Goal: Task Accomplishment & Management: Complete application form

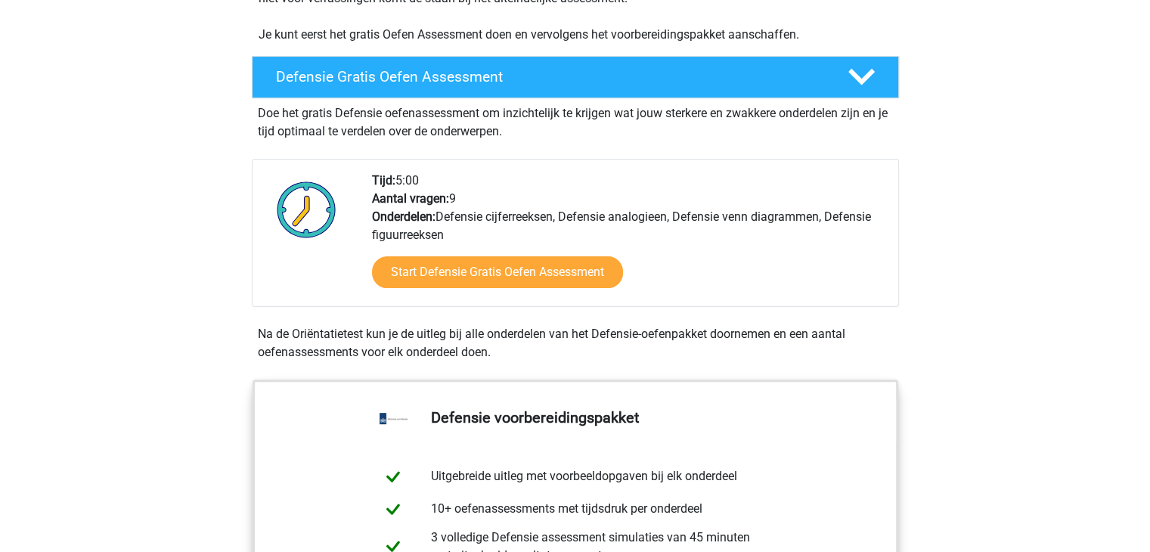
scroll to position [378, 0]
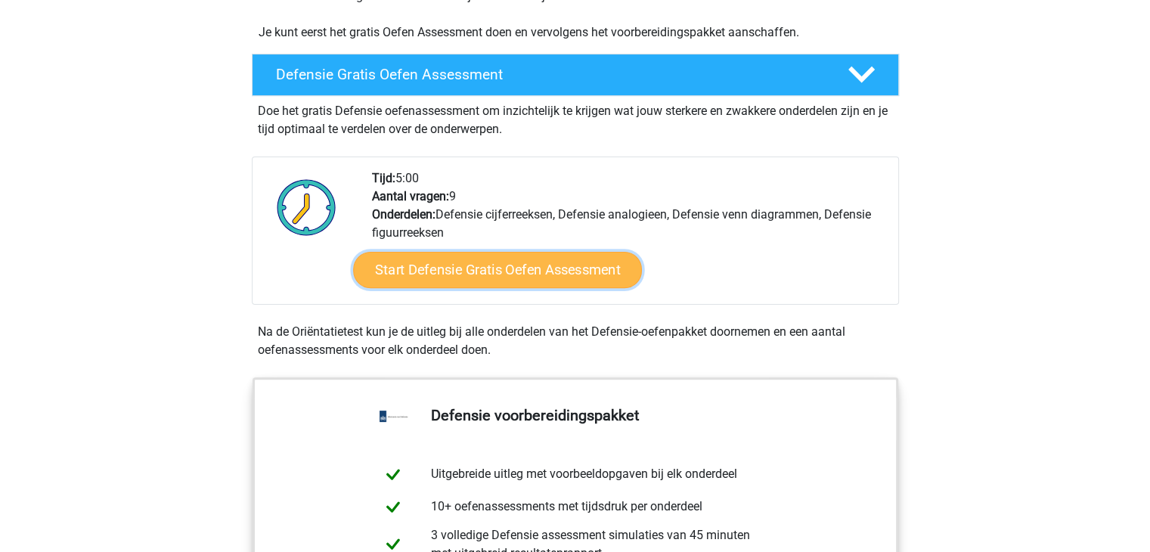
click at [576, 277] on link "Start Defensie Gratis Oefen Assessment" at bounding box center [497, 270] width 289 height 36
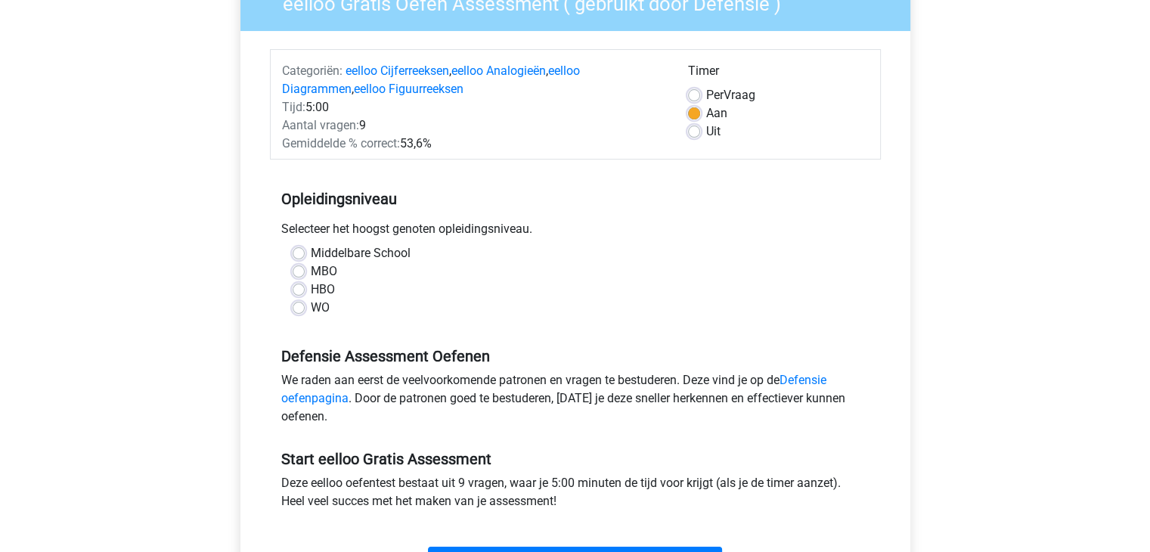
scroll to position [151, 0]
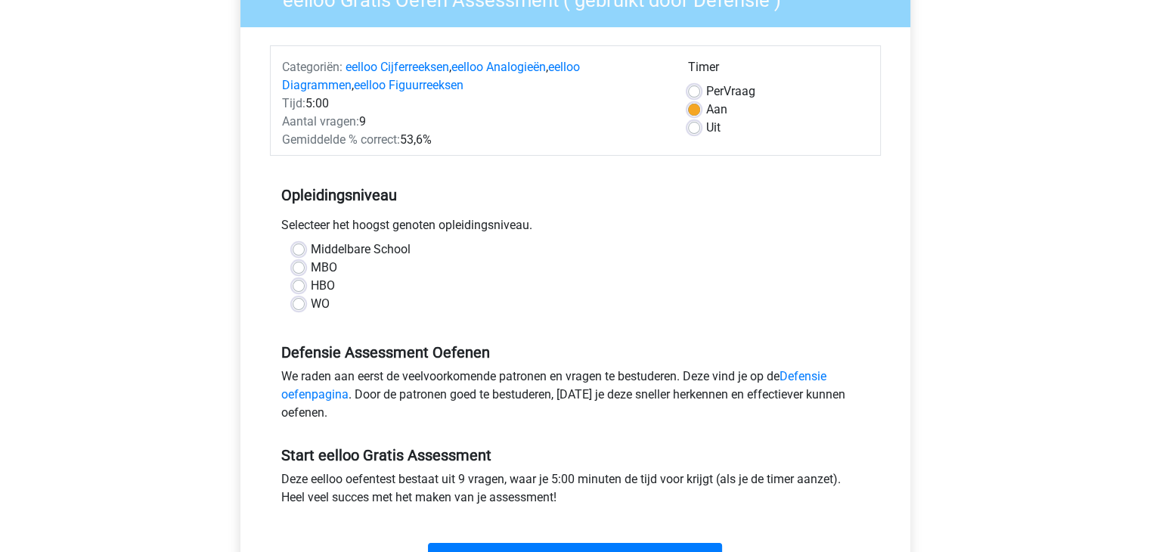
click at [311, 265] on label "MBO" at bounding box center [324, 268] width 26 height 18
click at [296, 265] on input "MBO" at bounding box center [299, 266] width 12 height 15
radio input "true"
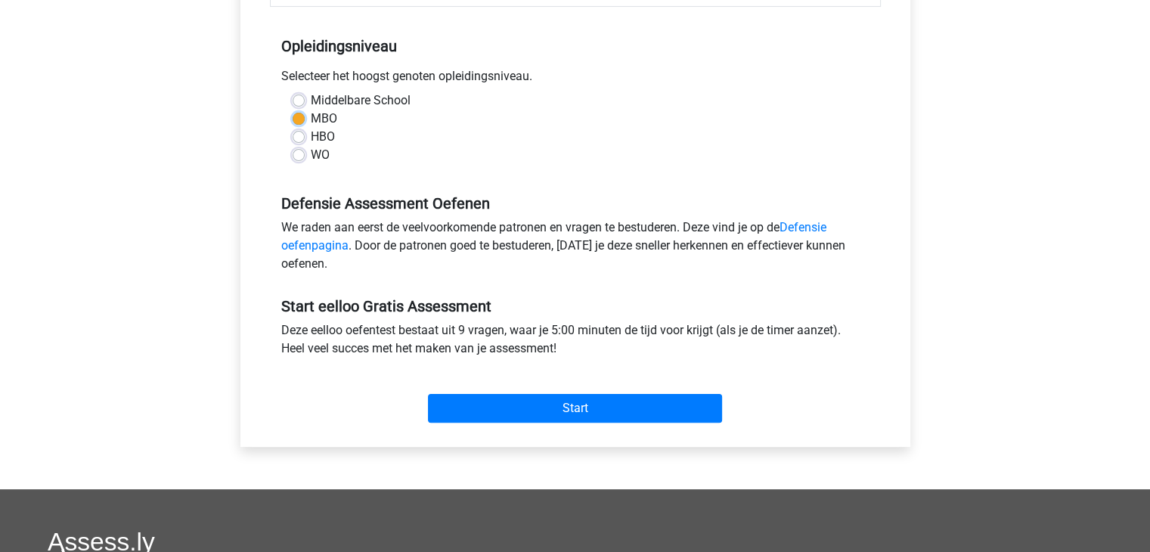
scroll to position [302, 0]
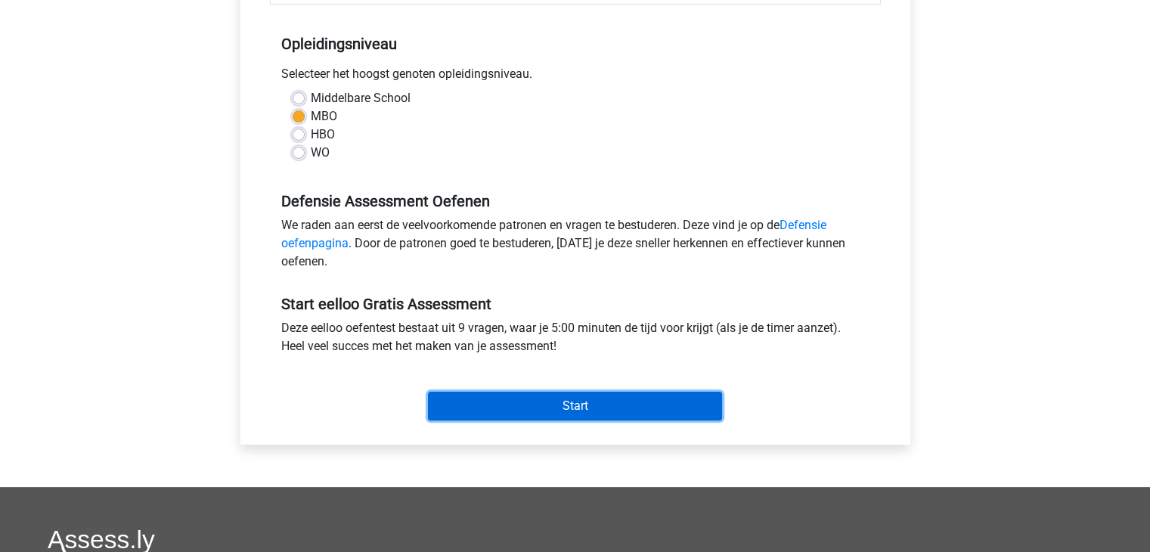
click at [617, 403] on input "Start" at bounding box center [575, 406] width 294 height 29
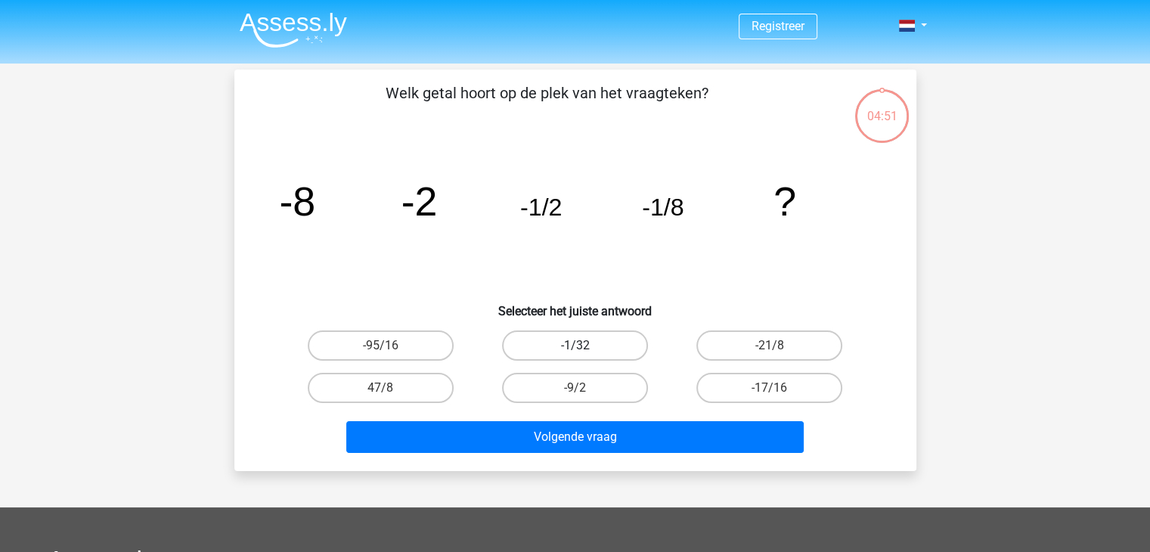
click at [605, 345] on label "-1/32" at bounding box center [575, 345] width 146 height 30
click at [584, 345] on input "-1/32" at bounding box center [579, 350] width 10 height 10
radio input "true"
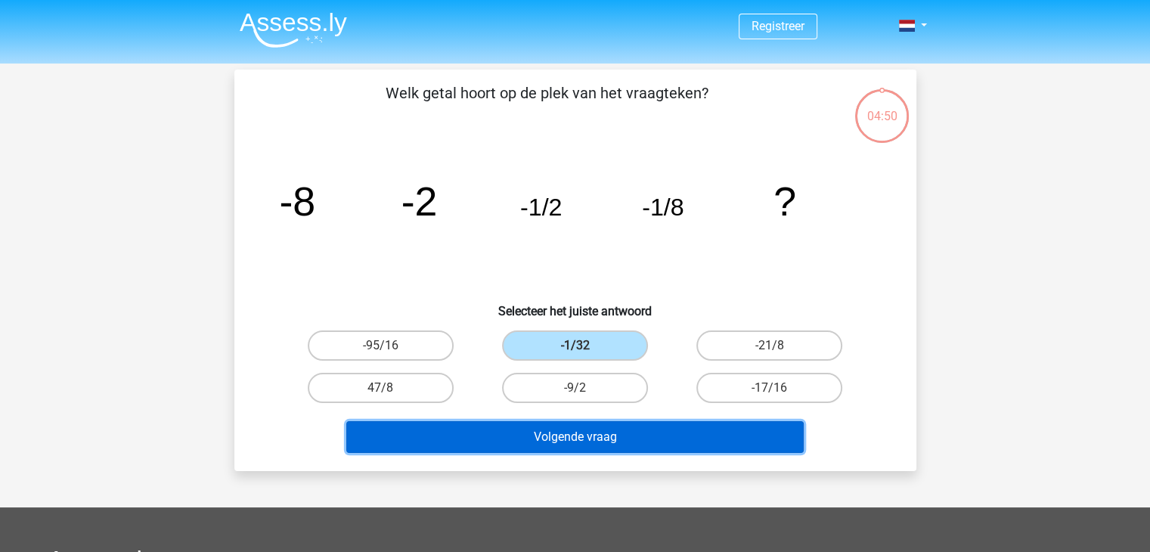
click at [609, 439] on button "Volgende vraag" at bounding box center [574, 437] width 457 height 32
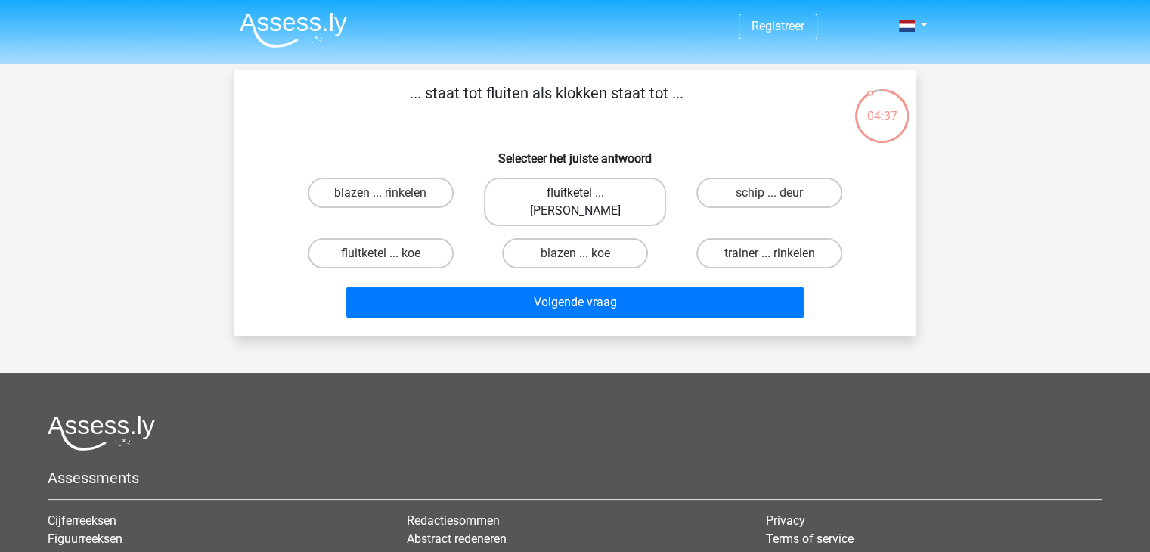
click at [624, 197] on label "fluitketel ... luiden" at bounding box center [575, 202] width 182 height 48
click at [584, 197] on input "fluitketel ... luiden" at bounding box center [579, 198] width 10 height 10
radio input "true"
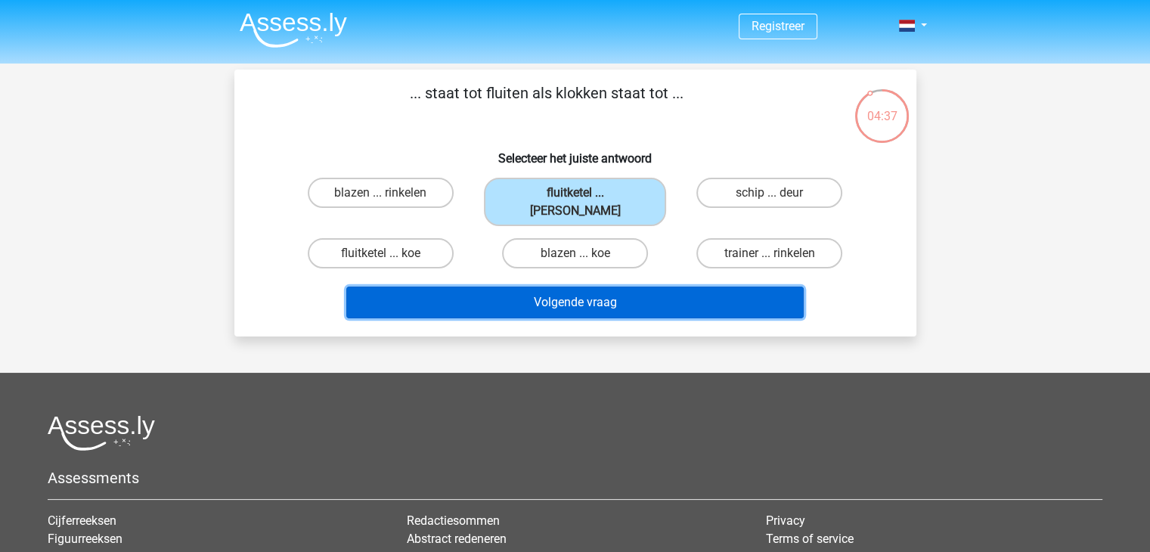
click at [617, 286] on button "Volgende vraag" at bounding box center [574, 302] width 457 height 32
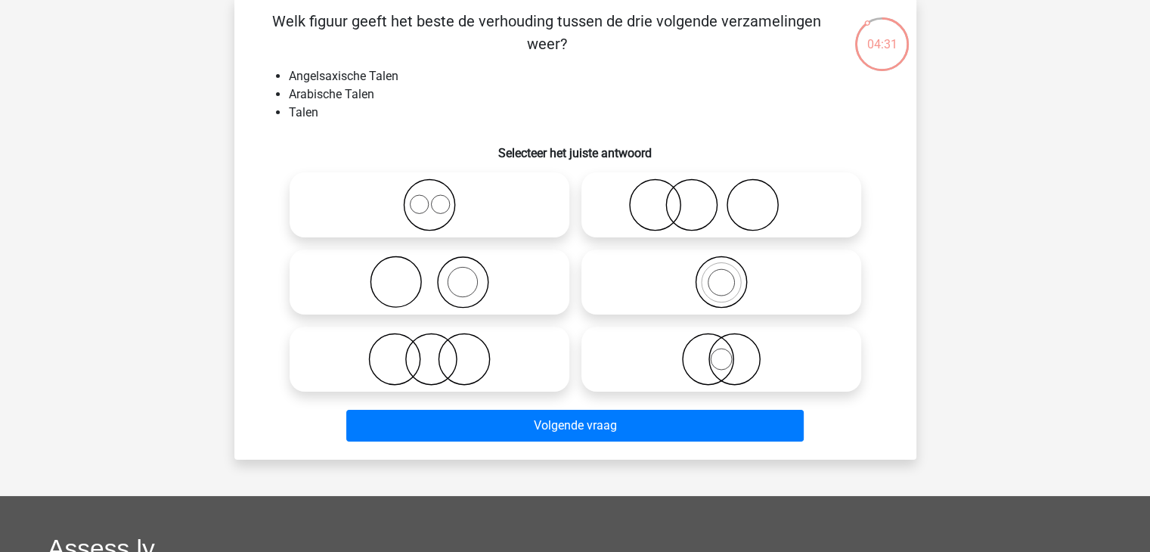
scroll to position [76, 0]
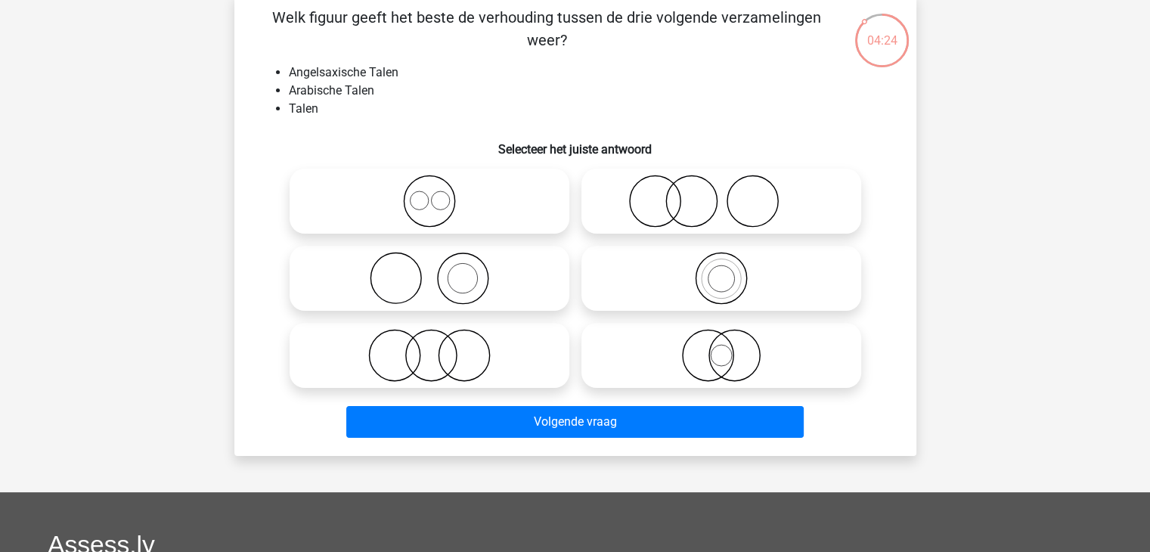
click at [749, 285] on icon at bounding box center [721, 278] width 268 height 53
click at [731, 271] on input "radio" at bounding box center [726, 266] width 10 height 10
radio input "true"
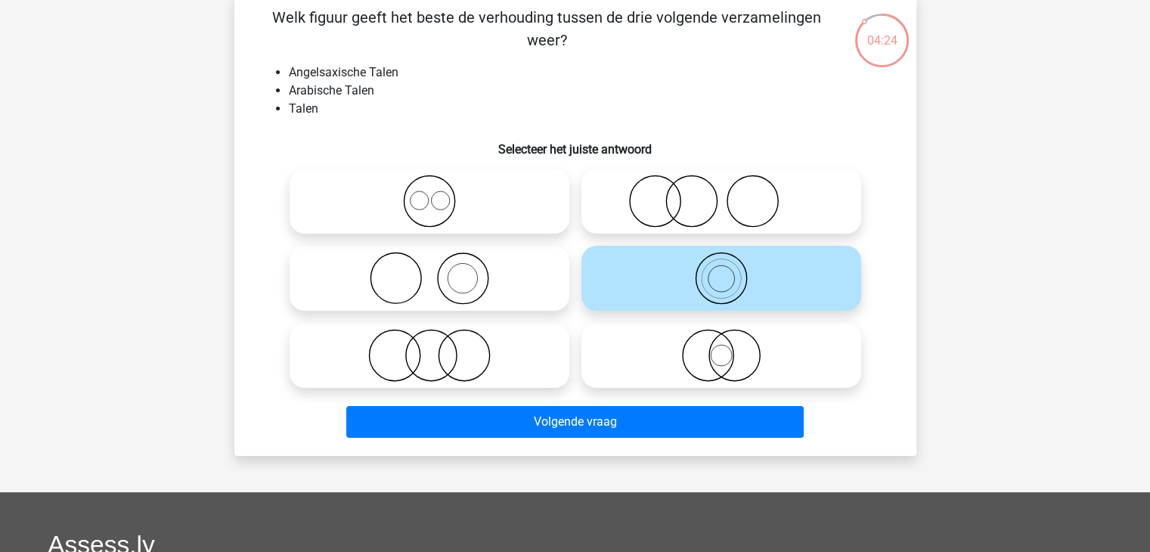
click at [749, 285] on icon at bounding box center [721, 278] width 268 height 53
click at [731, 271] on input "radio" at bounding box center [726, 266] width 10 height 10
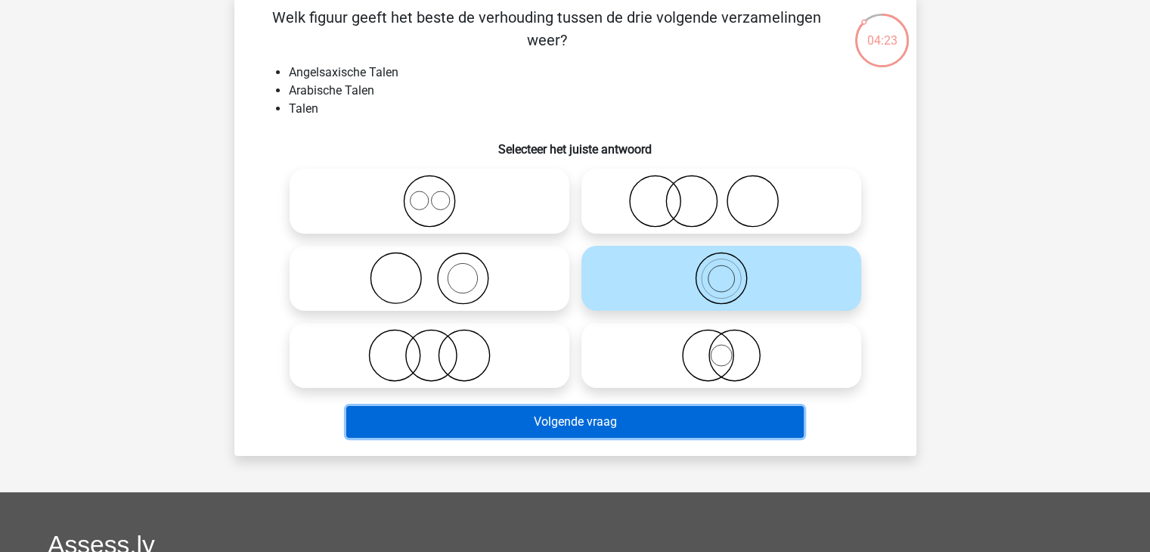
click at [610, 427] on button "Volgende vraag" at bounding box center [574, 422] width 457 height 32
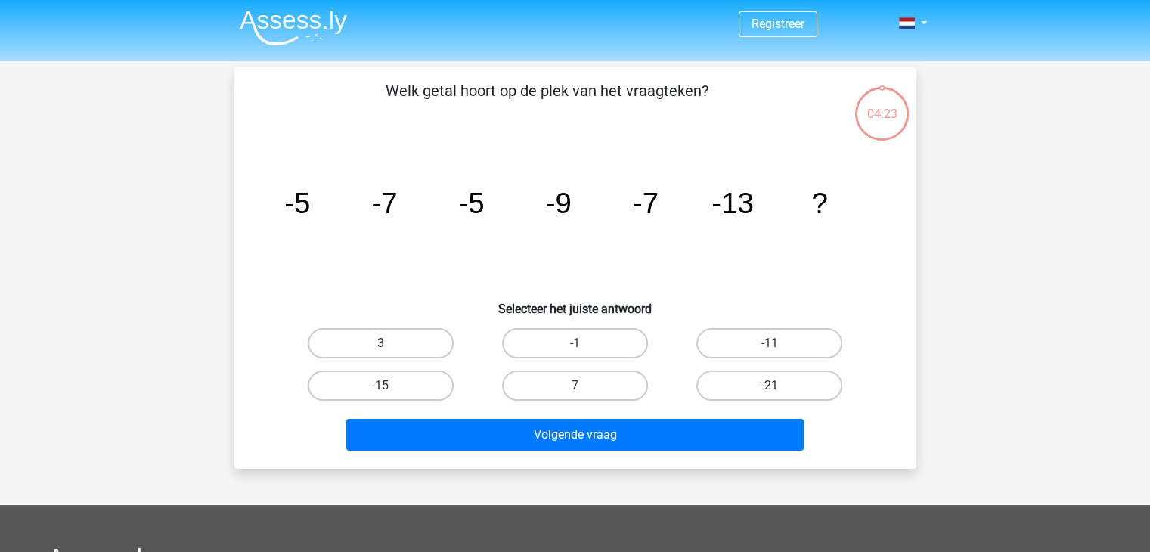
scroll to position [0, 0]
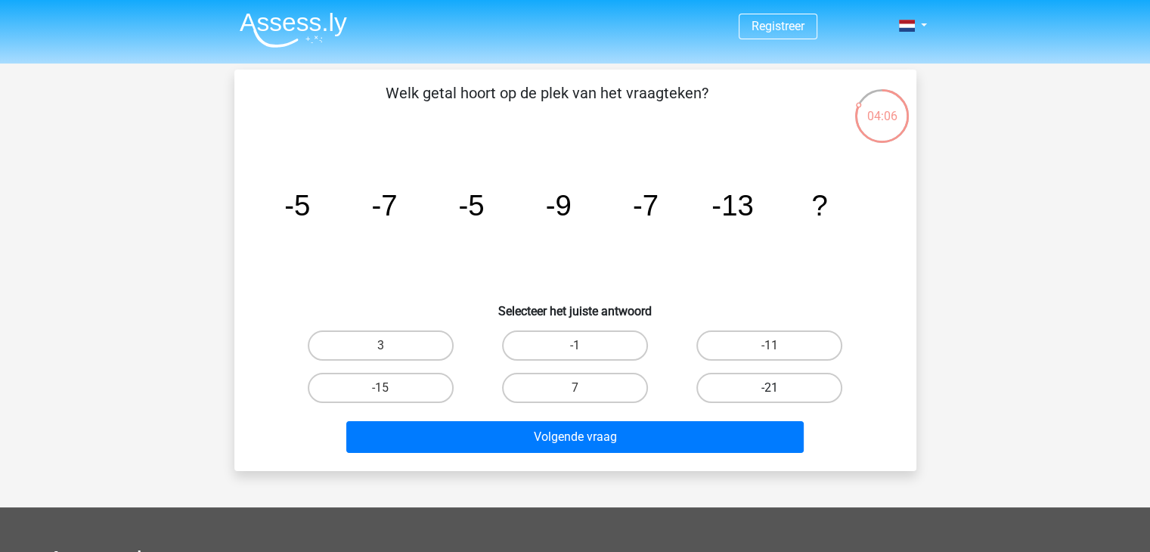
click at [765, 383] on label "-21" at bounding box center [769, 388] width 146 height 30
click at [770, 388] on input "-21" at bounding box center [775, 393] width 10 height 10
radio input "true"
click at [689, 452] on div "Volgende vraag" at bounding box center [575, 440] width 584 height 38
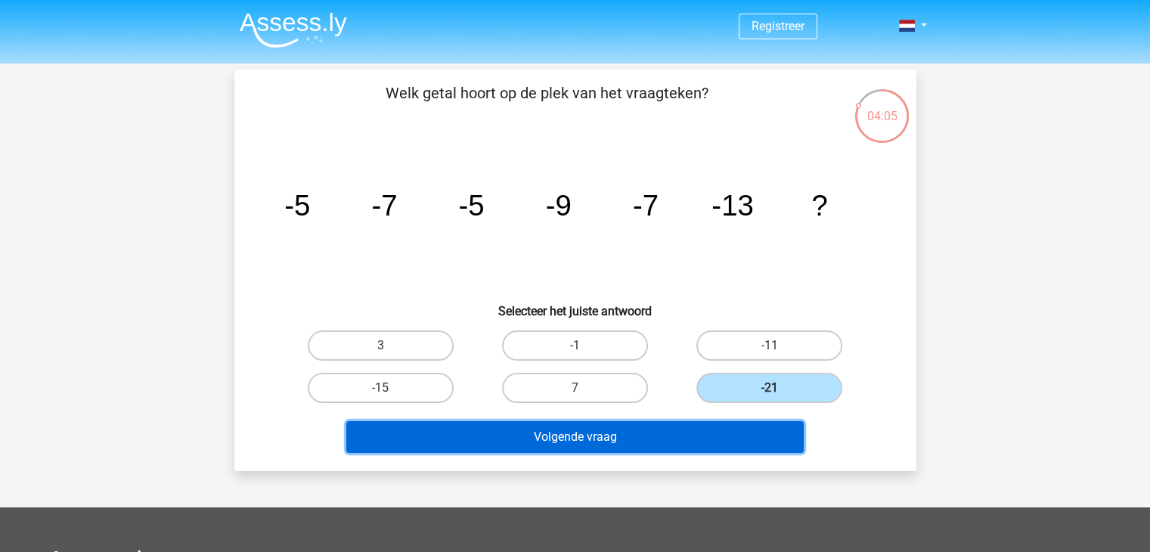
click at [690, 442] on button "Volgende vraag" at bounding box center [574, 437] width 457 height 32
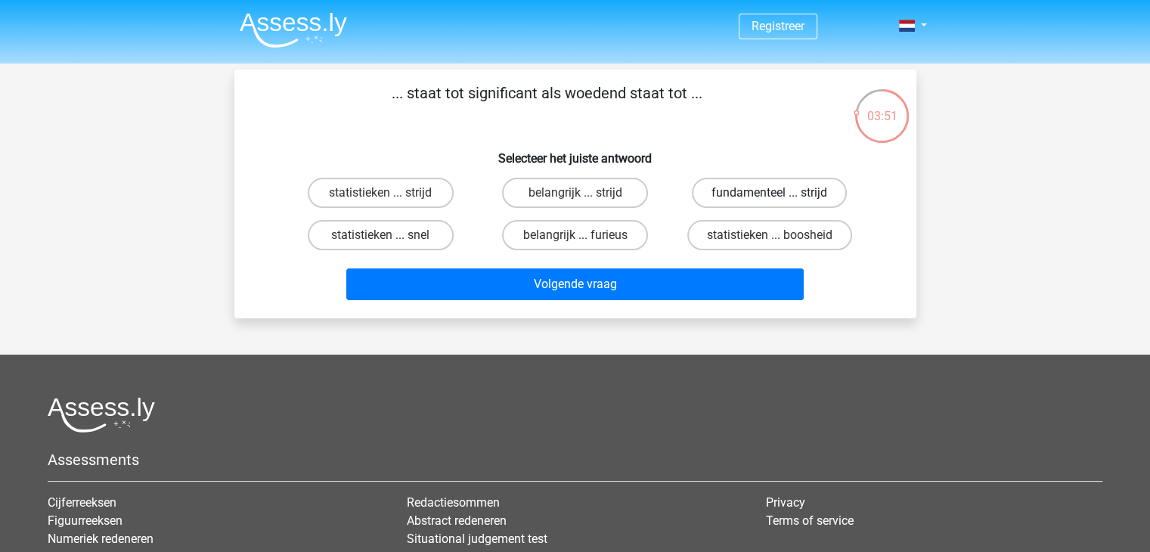
click at [785, 197] on label "fundamenteel ... strijd" at bounding box center [769, 193] width 155 height 30
click at [779, 197] on input "fundamenteel ... strijd" at bounding box center [775, 198] width 10 height 10
radio input "true"
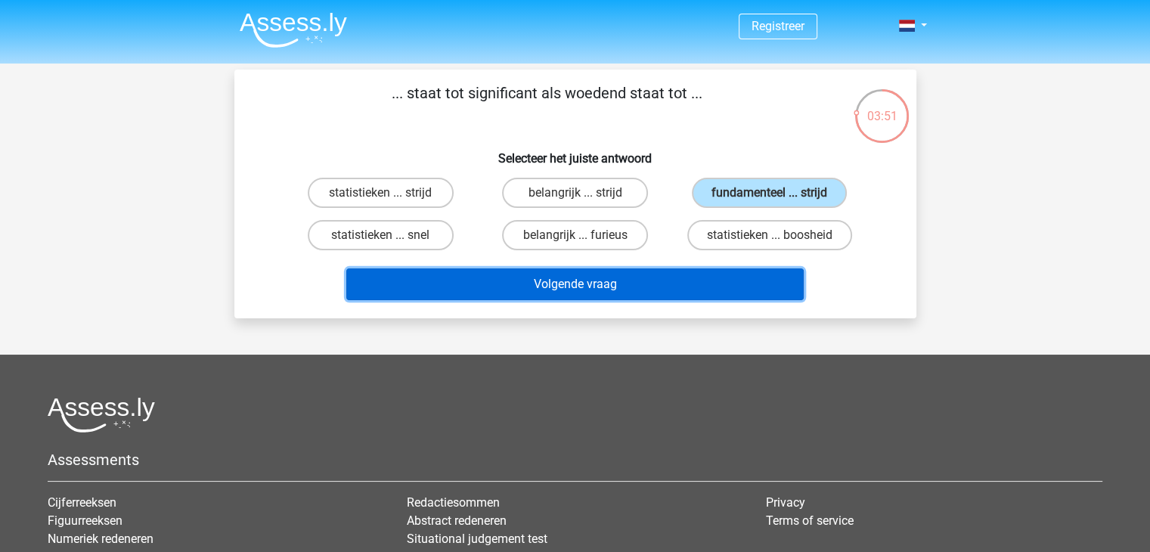
click at [629, 292] on button "Volgende vraag" at bounding box center [574, 284] width 457 height 32
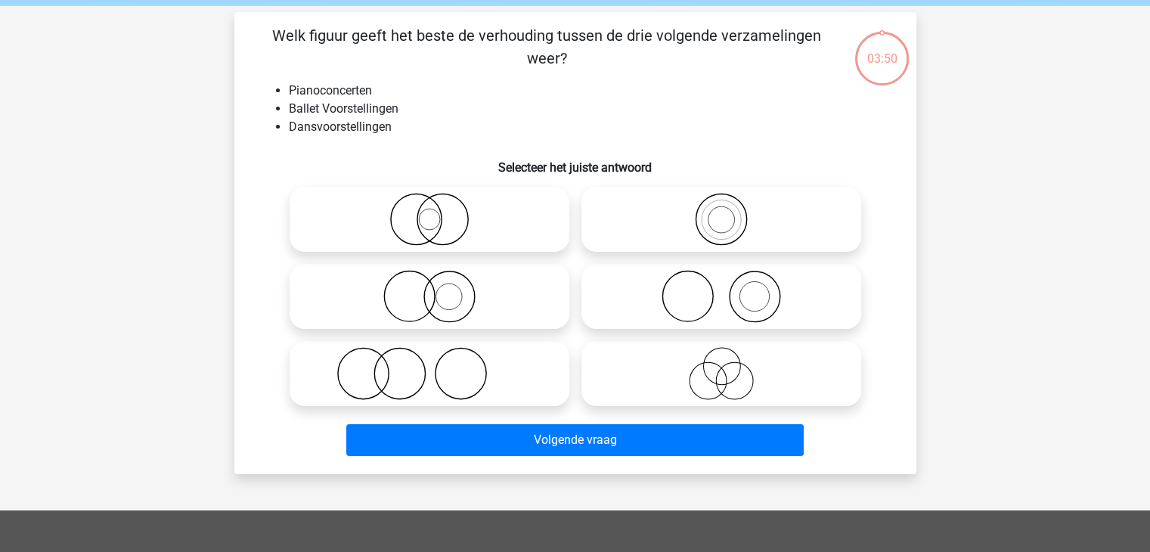
scroll to position [70, 0]
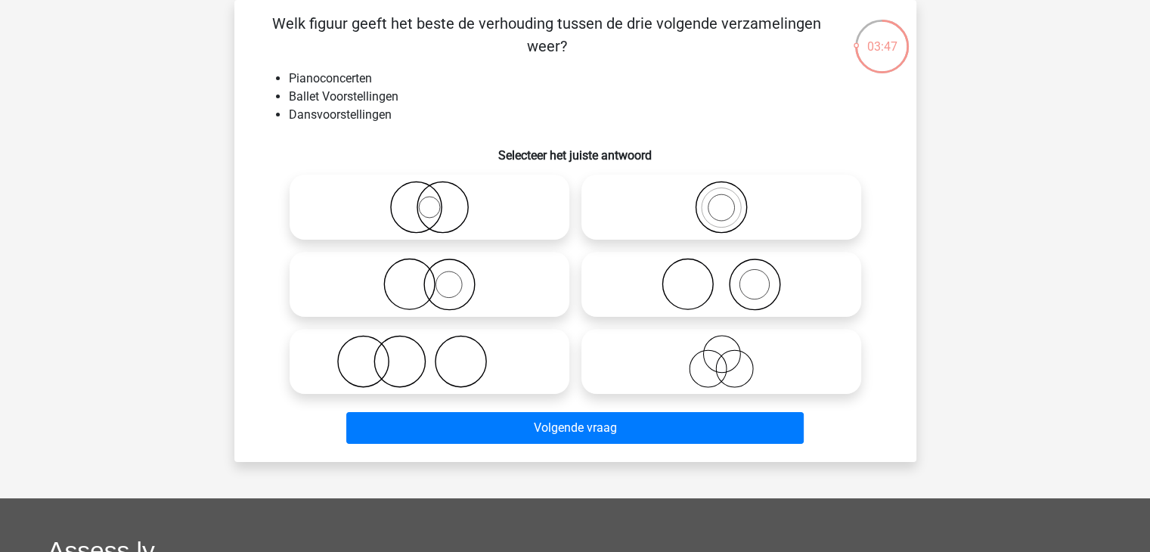
click at [702, 367] on icon at bounding box center [721, 361] width 268 height 53
click at [721, 354] on input "radio" at bounding box center [726, 349] width 10 height 10
radio input "true"
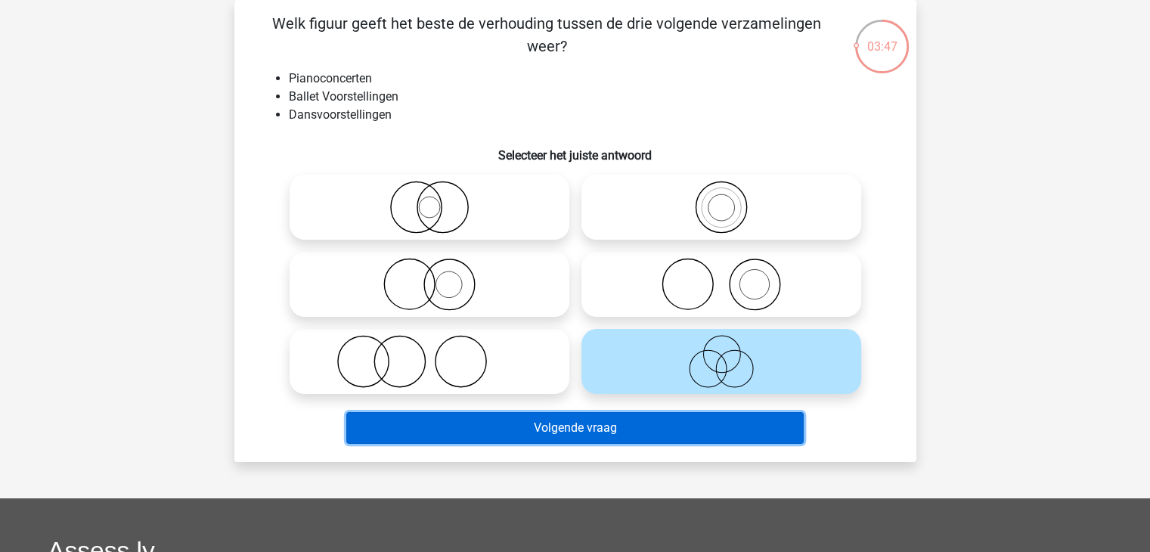
click at [673, 439] on button "Volgende vraag" at bounding box center [574, 428] width 457 height 32
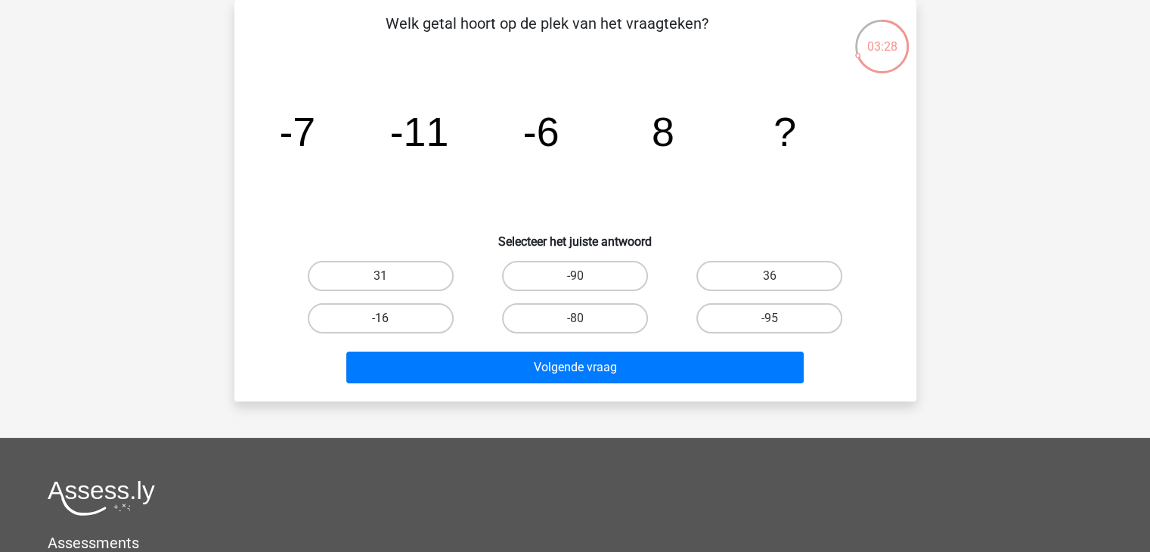
click at [414, 315] on label "-16" at bounding box center [381, 318] width 146 height 30
click at [390, 318] on input "-16" at bounding box center [385, 323] width 10 height 10
radio input "true"
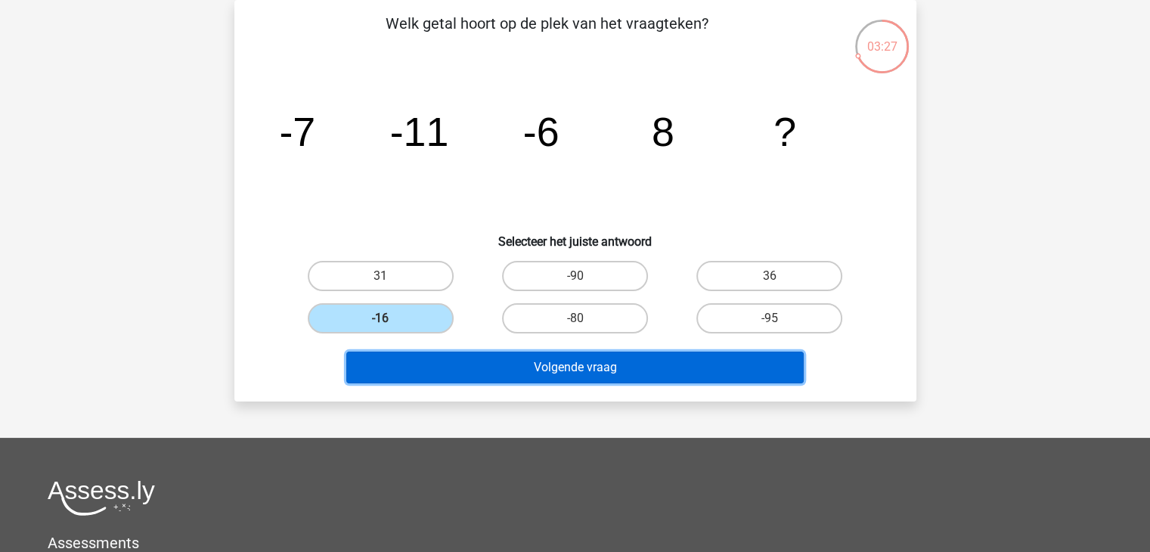
click at [623, 361] on button "Volgende vraag" at bounding box center [574, 367] width 457 height 32
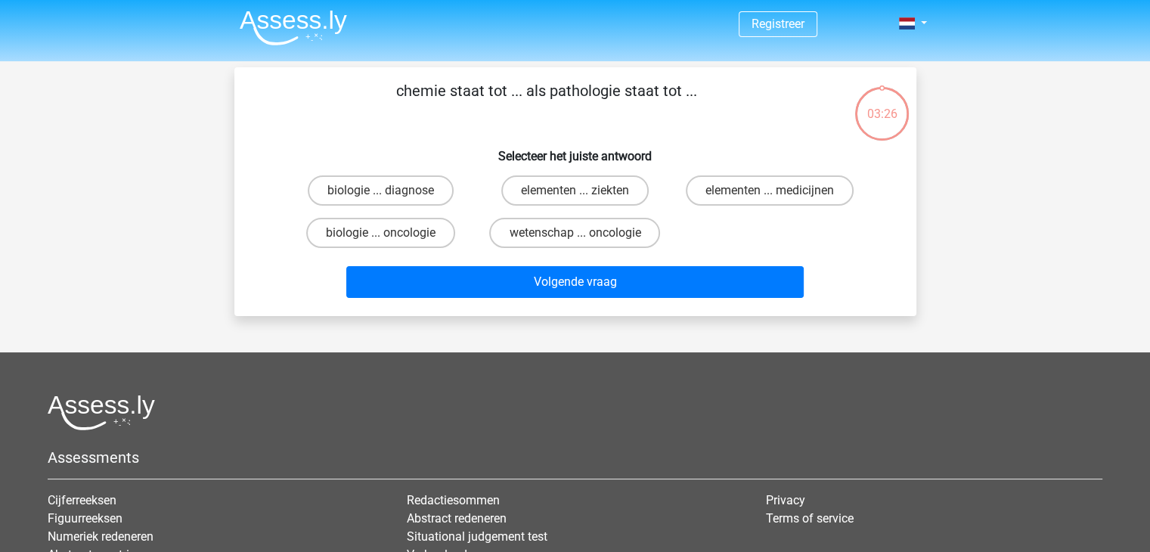
scroll to position [0, 0]
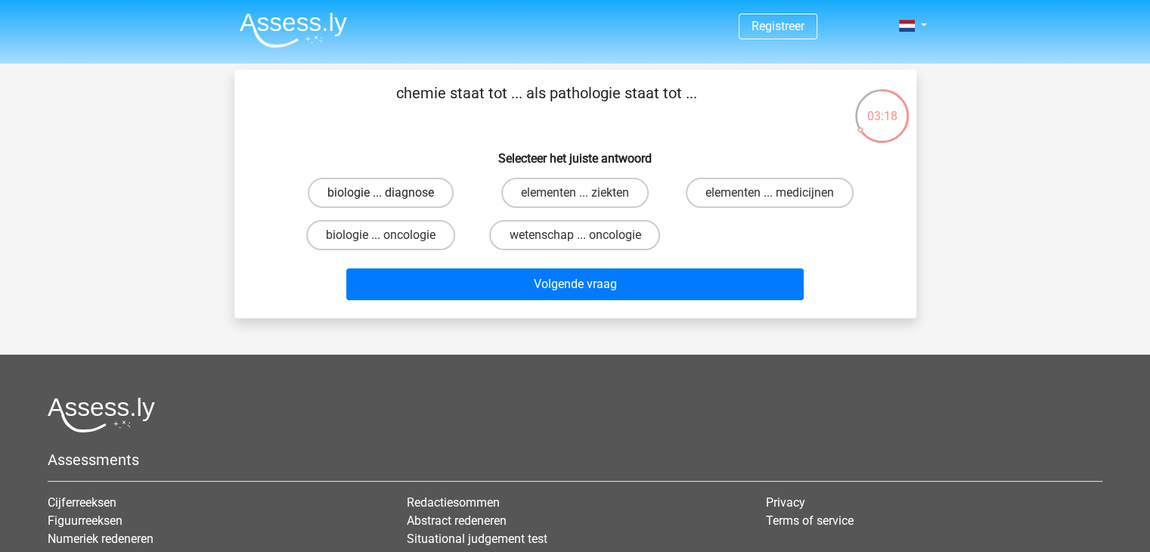
click at [413, 198] on label "biologie ... diagnose" at bounding box center [381, 193] width 146 height 30
click at [390, 198] on input "biologie ... diagnose" at bounding box center [385, 198] width 10 height 10
radio input "true"
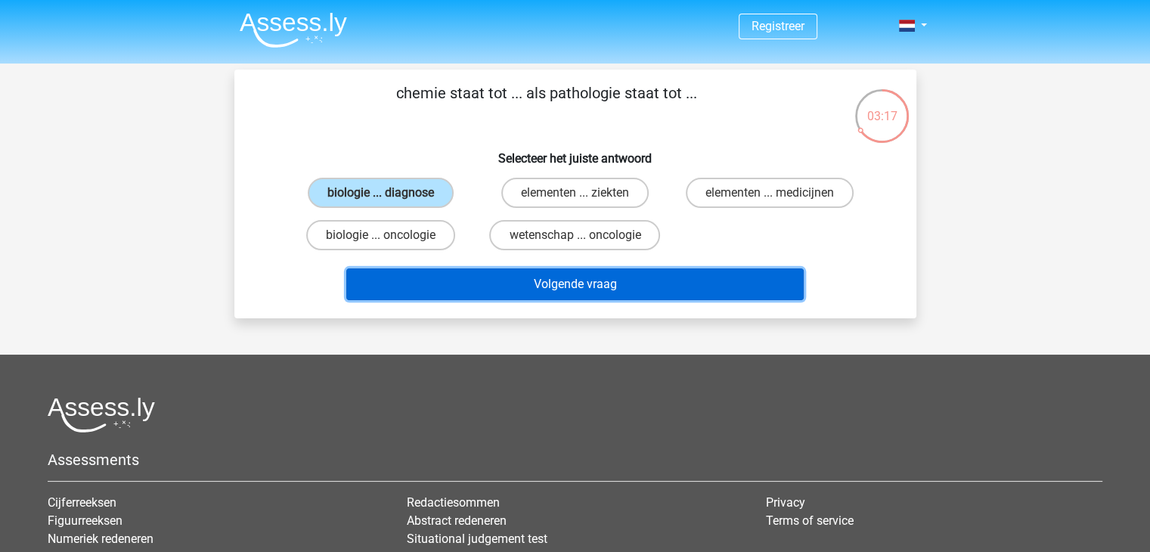
click at [649, 292] on button "Volgende vraag" at bounding box center [574, 284] width 457 height 32
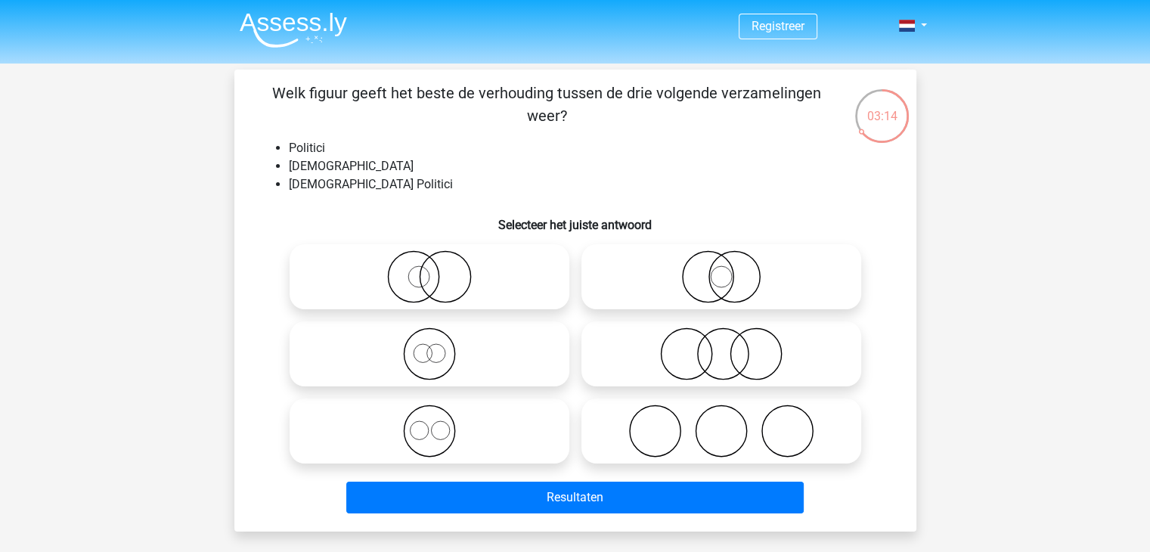
click at [465, 432] on icon at bounding box center [430, 430] width 268 height 53
click at [439, 423] on input "radio" at bounding box center [434, 418] width 10 height 10
radio input "true"
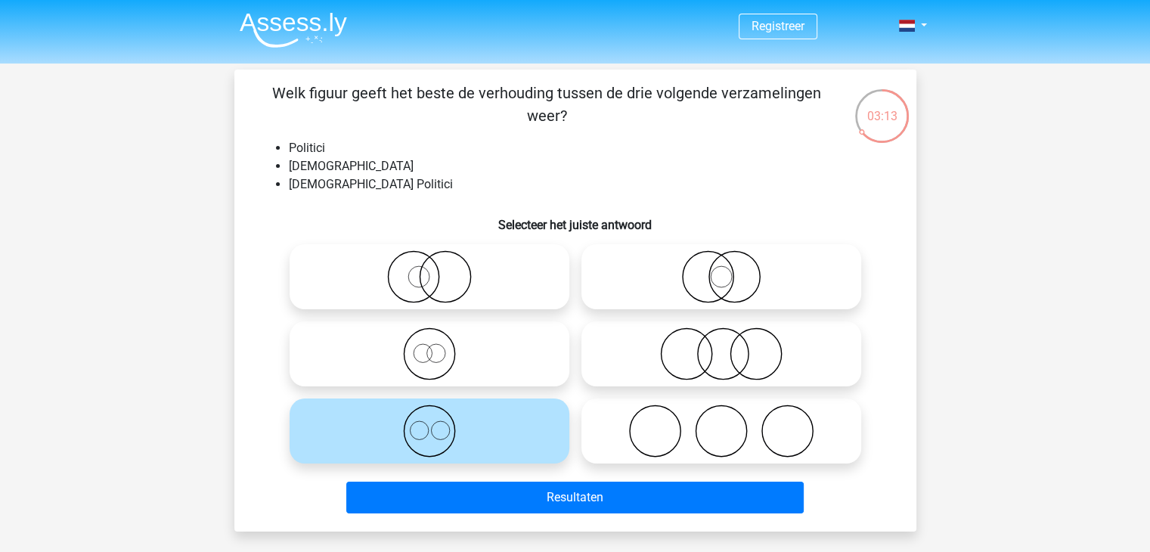
click at [487, 355] on icon at bounding box center [430, 353] width 268 height 53
click at [439, 346] on input "radio" at bounding box center [434, 341] width 10 height 10
radio input "true"
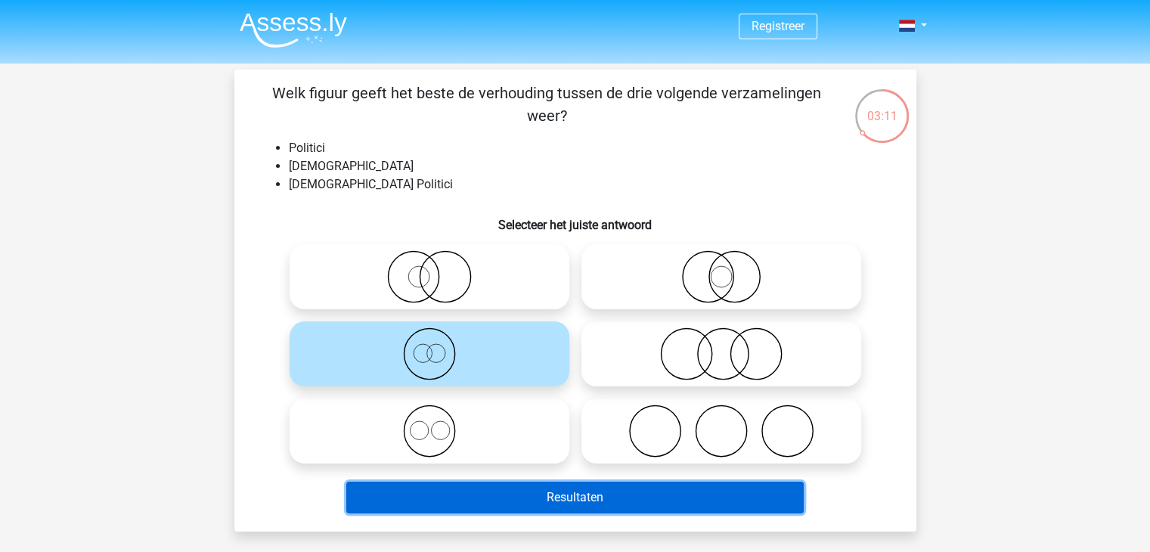
click at [707, 495] on button "Resultaten" at bounding box center [574, 498] width 457 height 32
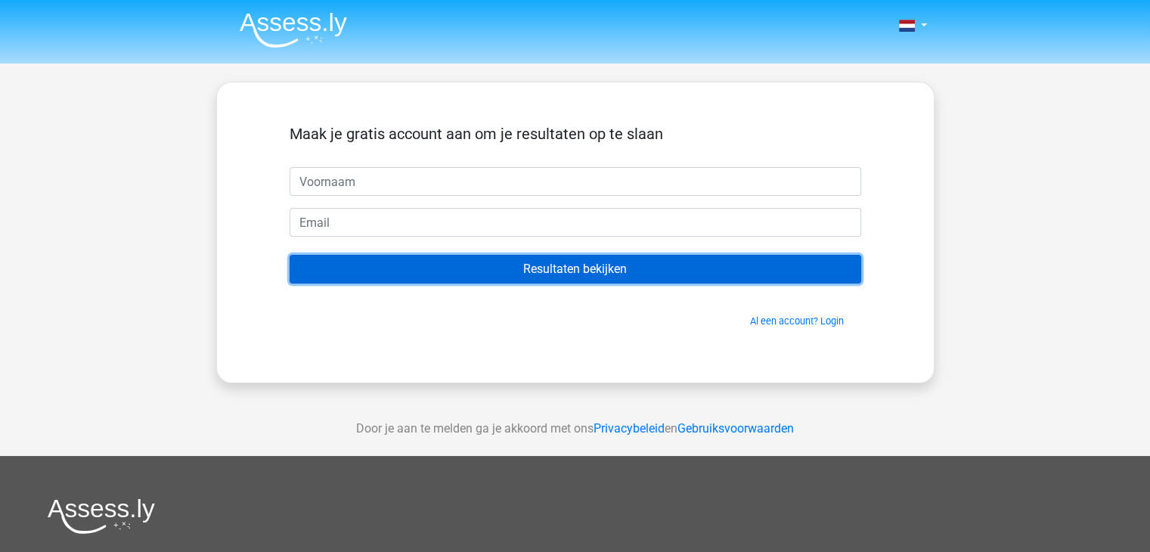
click at [615, 271] on input "Resultaten bekijken" at bounding box center [575, 269] width 571 height 29
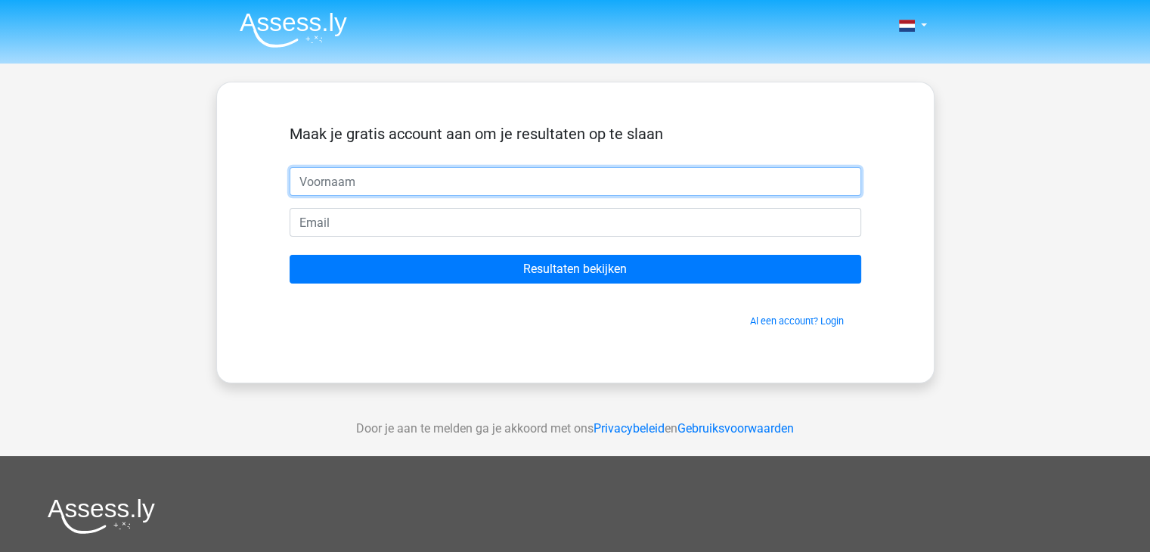
click at [514, 180] on input "text" at bounding box center [575, 181] width 571 height 29
type input "Eva"
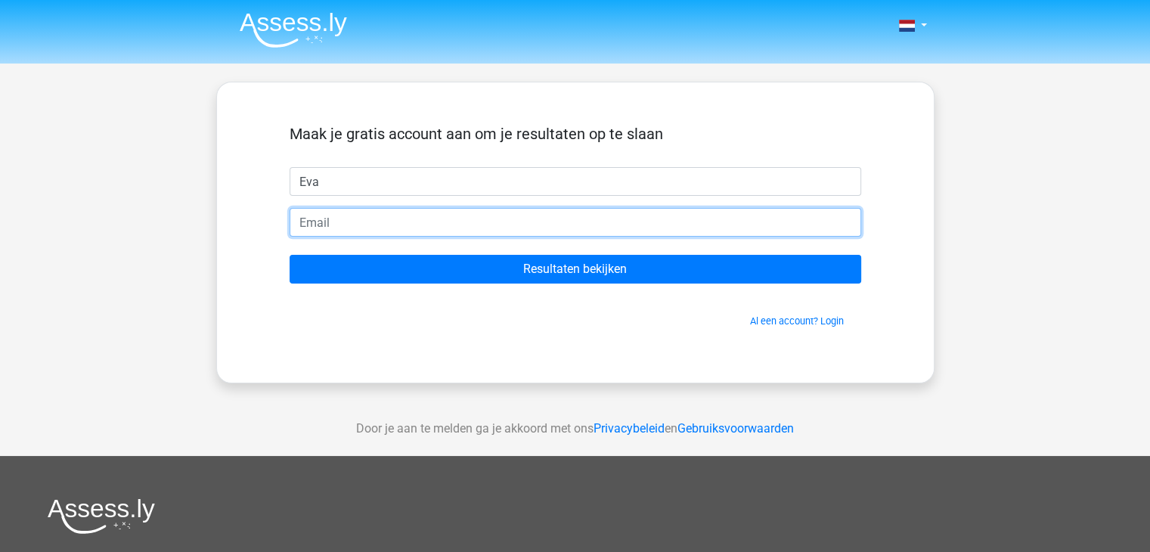
click at [496, 221] on input "email" at bounding box center [575, 222] width 571 height 29
type input "evabritt2001@gmail.com"
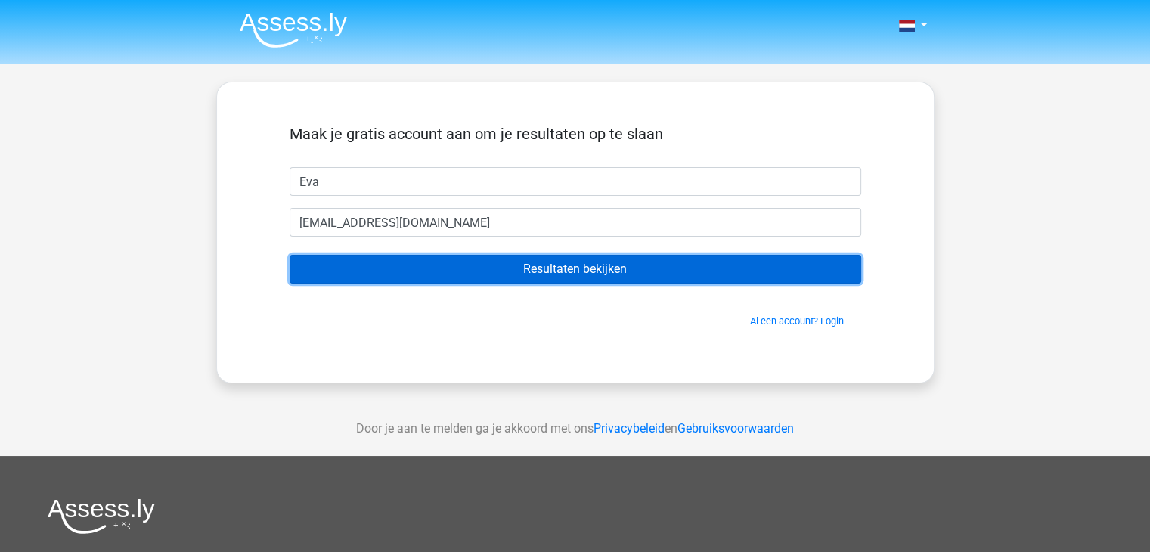
click at [618, 280] on input "Resultaten bekijken" at bounding box center [575, 269] width 571 height 29
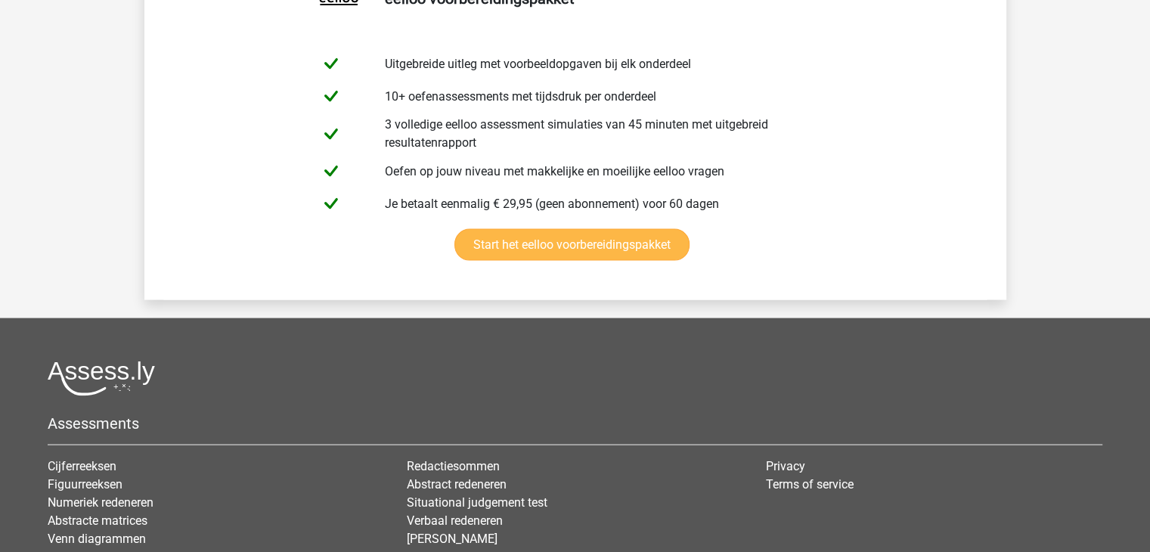
scroll to position [3024, 0]
